Goal: Navigation & Orientation: Find specific page/section

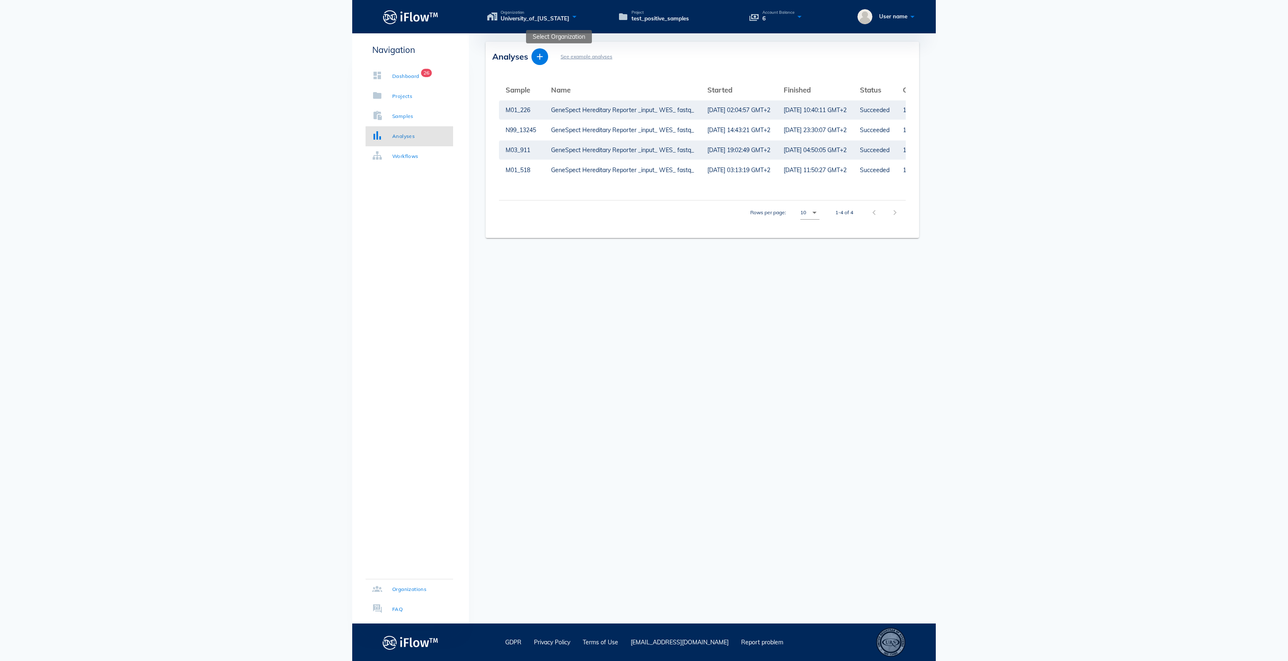
click at [593, 16] on div "Organization University_of_[US_STATE]" at bounding box center [548, 16] width 123 height 12
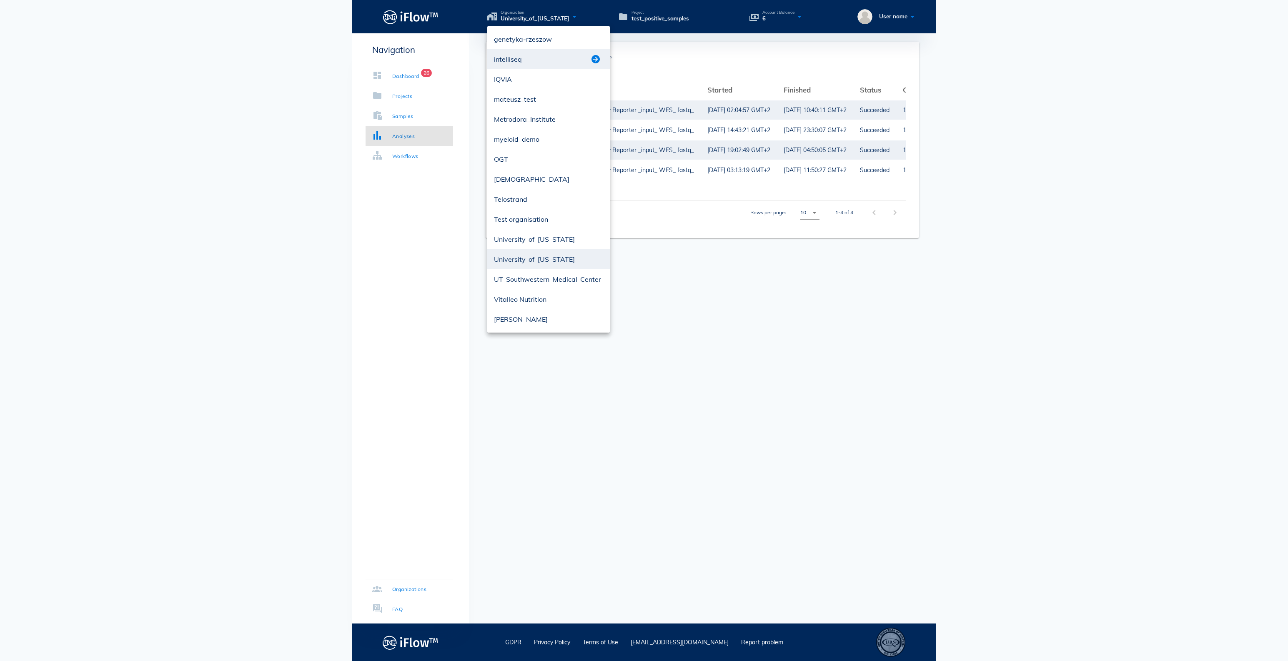
click at [598, 61] on button "button" at bounding box center [595, 59] width 10 height 10
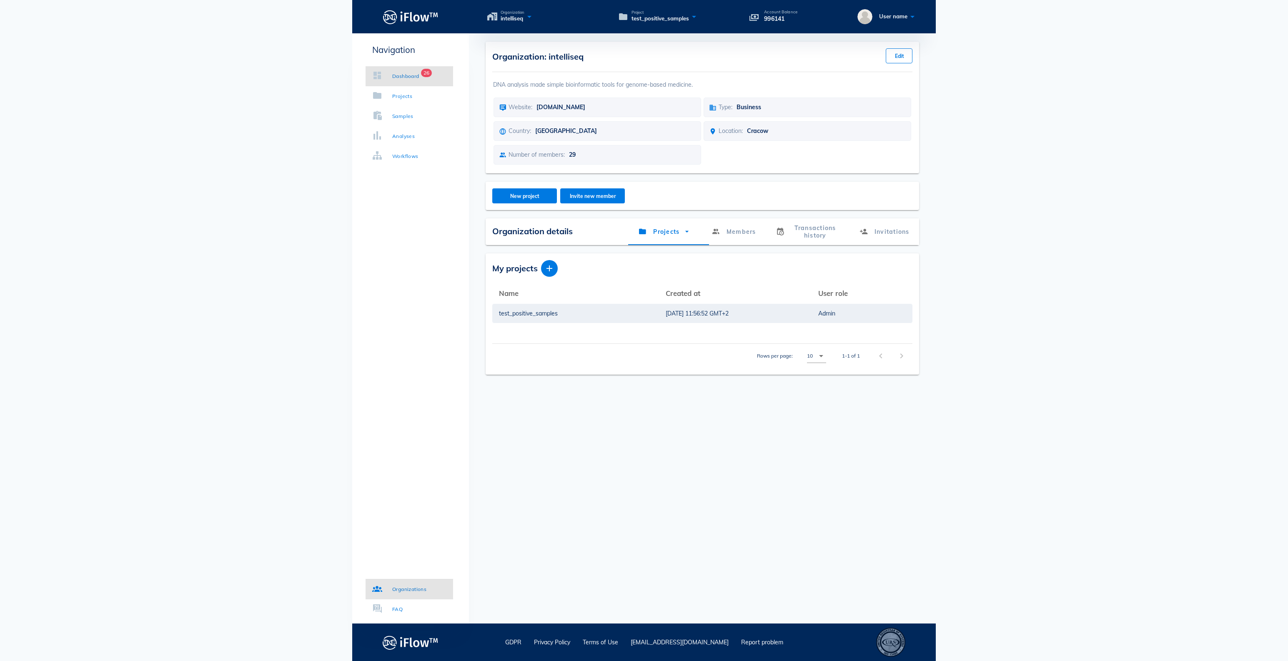
click at [409, 75] on div "Dashboard" at bounding box center [405, 76] width 27 height 8
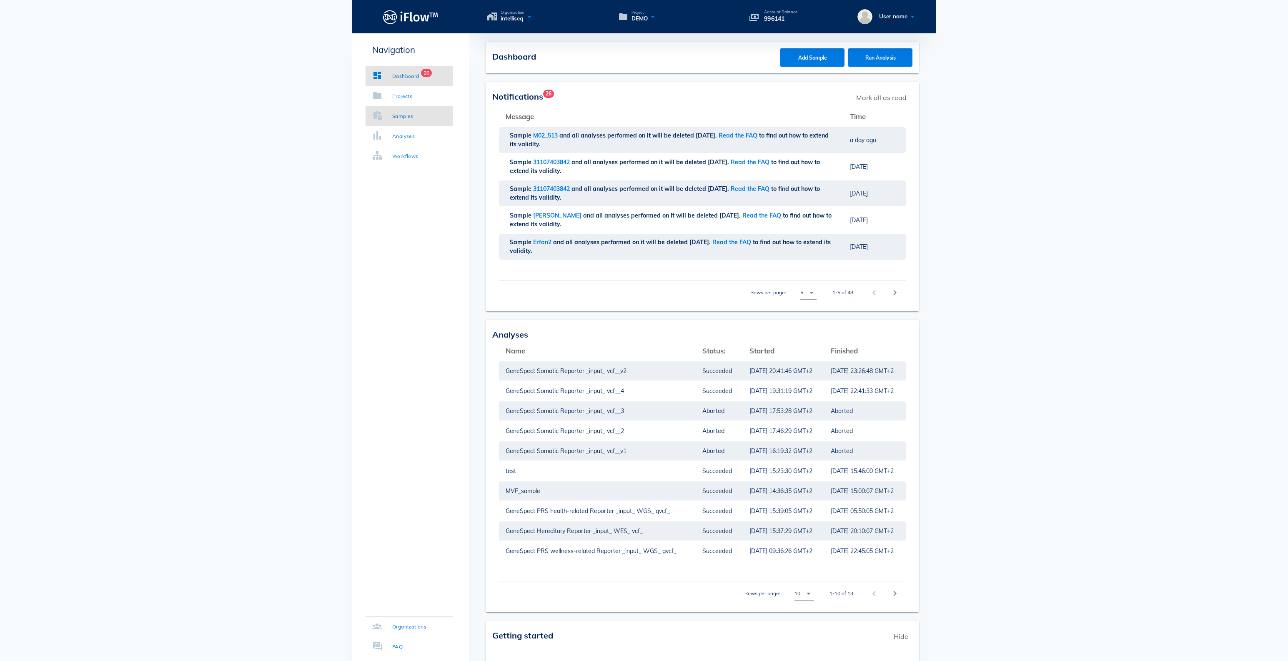
click at [402, 120] on div "Samples" at bounding box center [402, 116] width 21 height 8
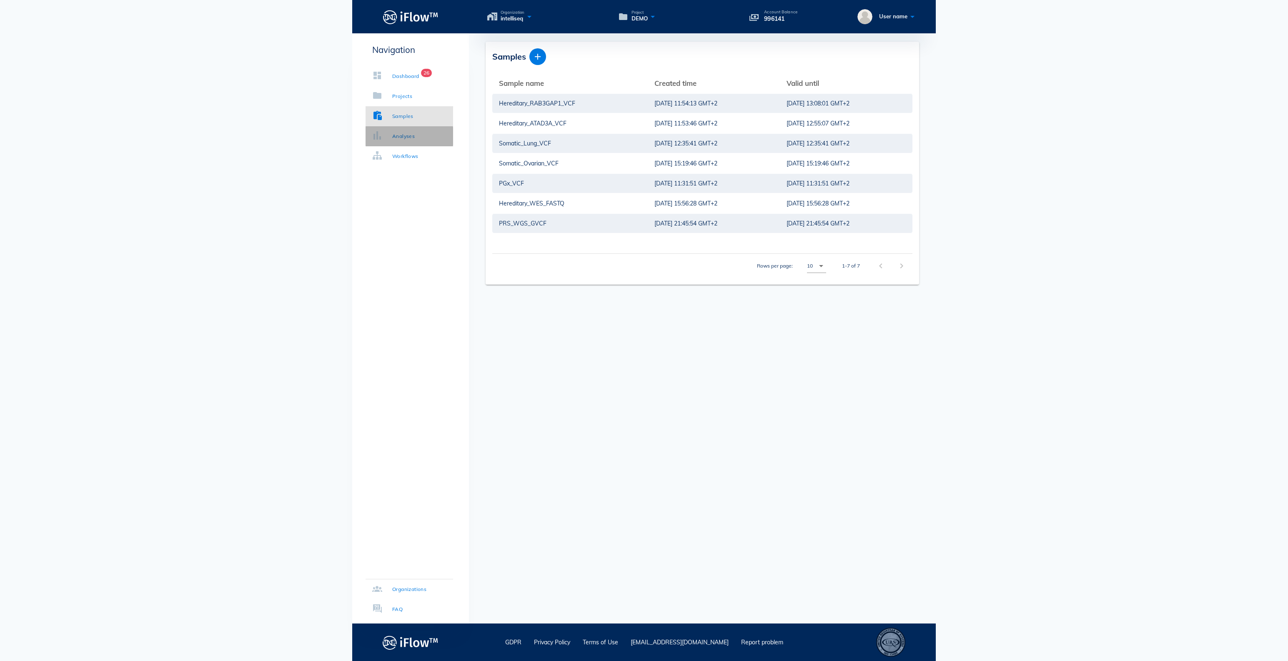
click at [403, 143] on link "Analyses" at bounding box center [409, 136] width 88 height 20
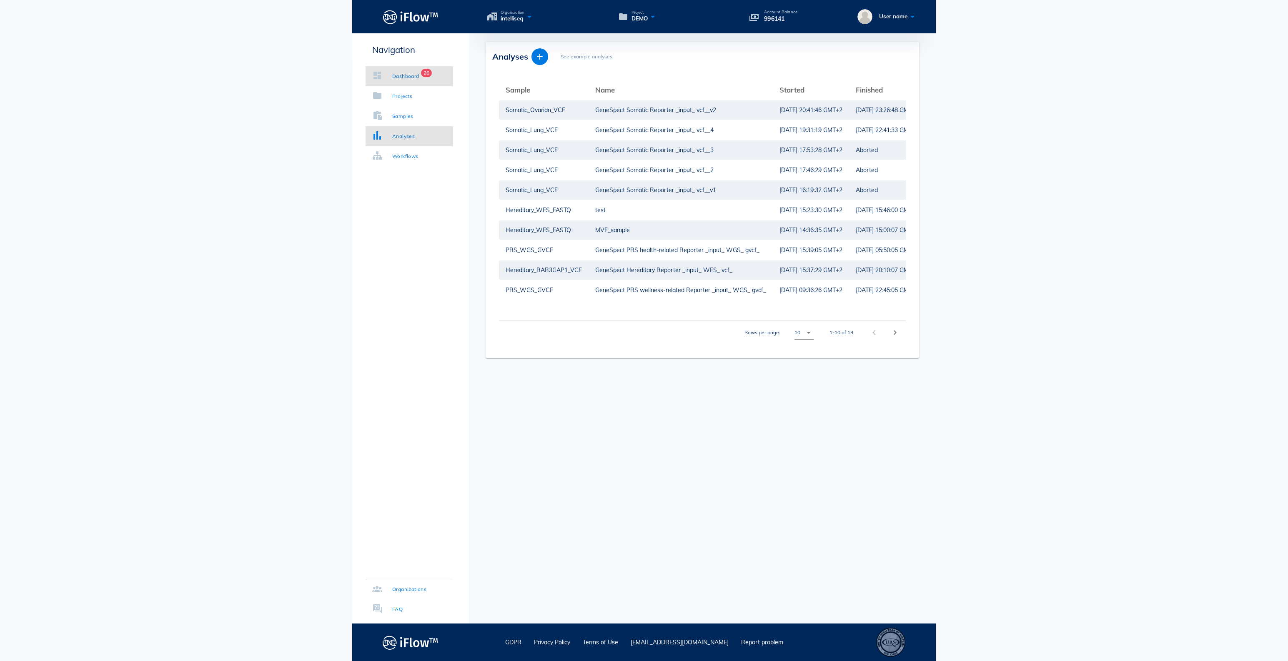
click at [402, 76] on div "Dashboard" at bounding box center [405, 76] width 27 height 8
